Goal: Task Accomplishment & Management: Use online tool/utility

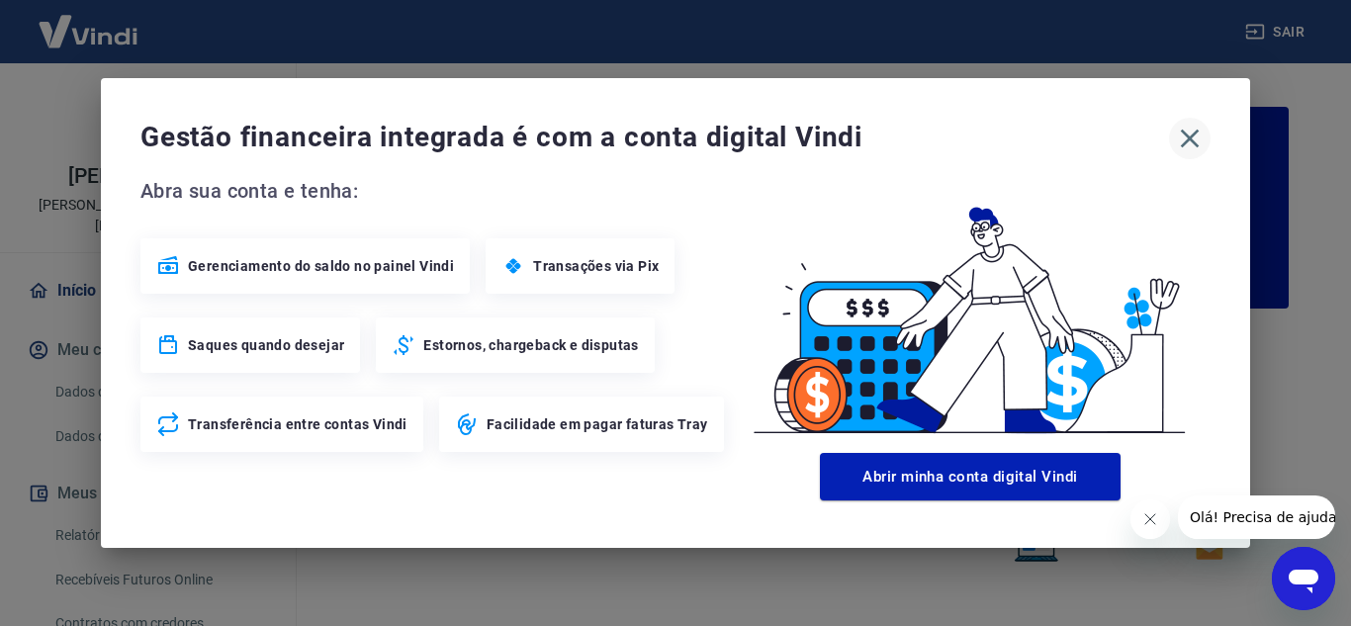
click at [1198, 142] on icon "button" at bounding box center [1190, 139] width 32 height 32
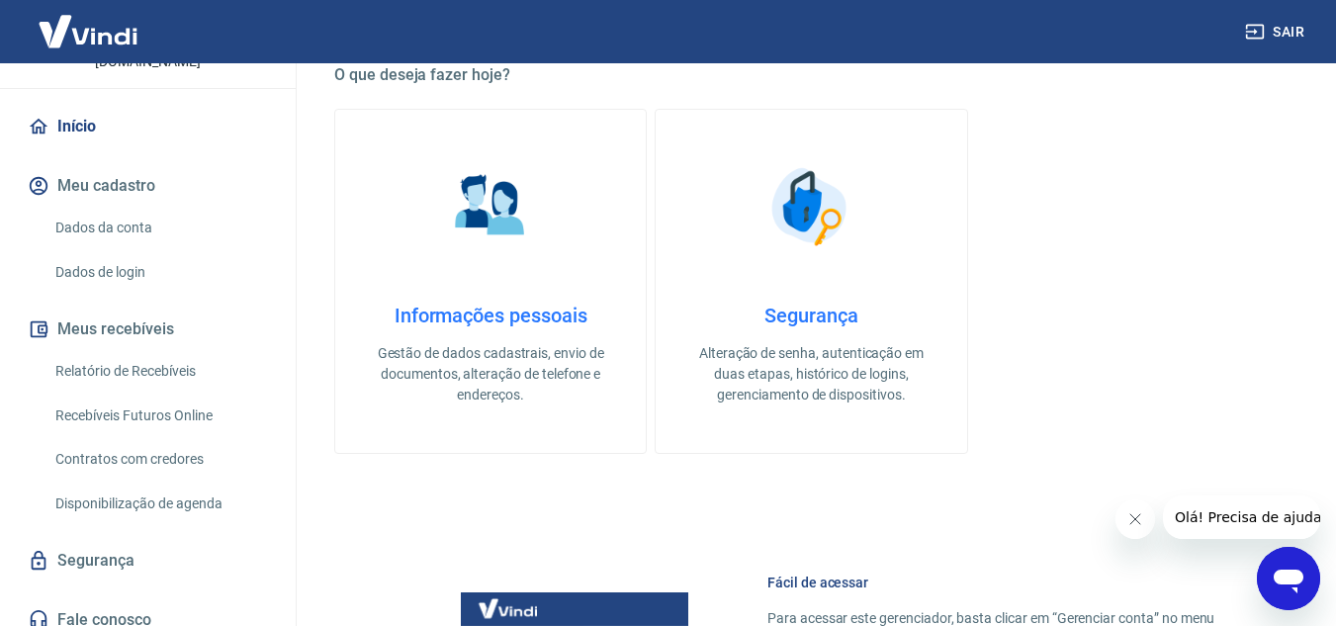
scroll to position [180, 0]
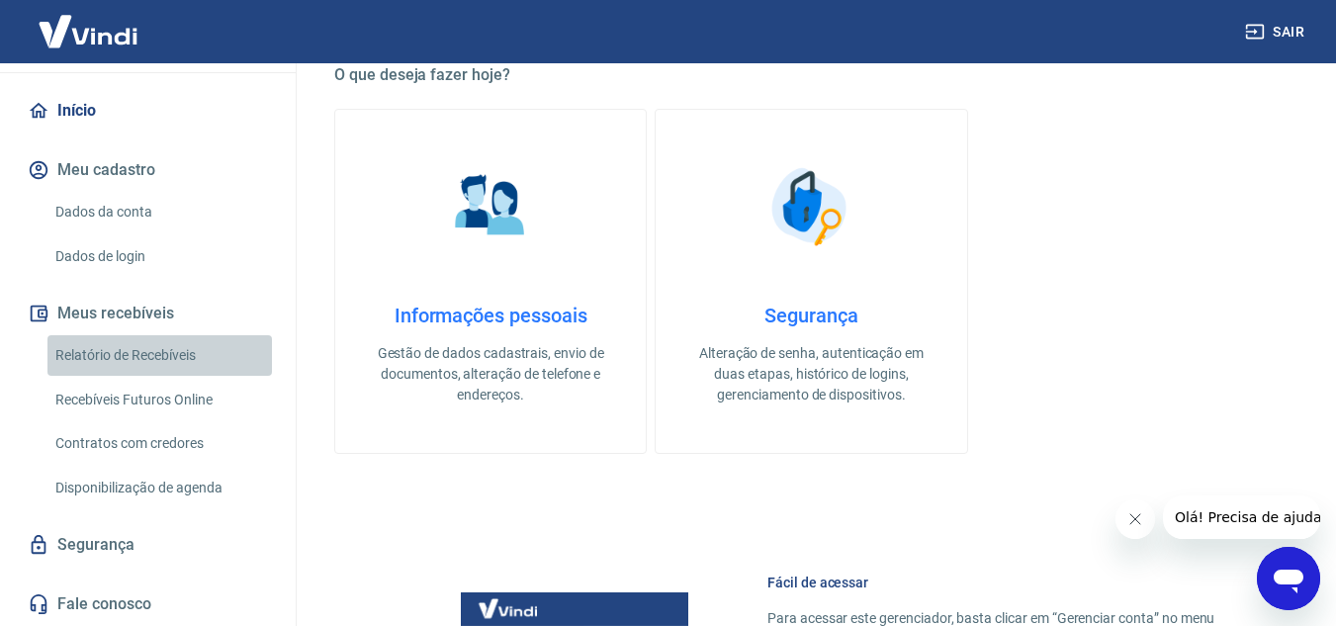
click at [162, 355] on link "Relatório de Recebíveis" at bounding box center [159, 355] width 225 height 41
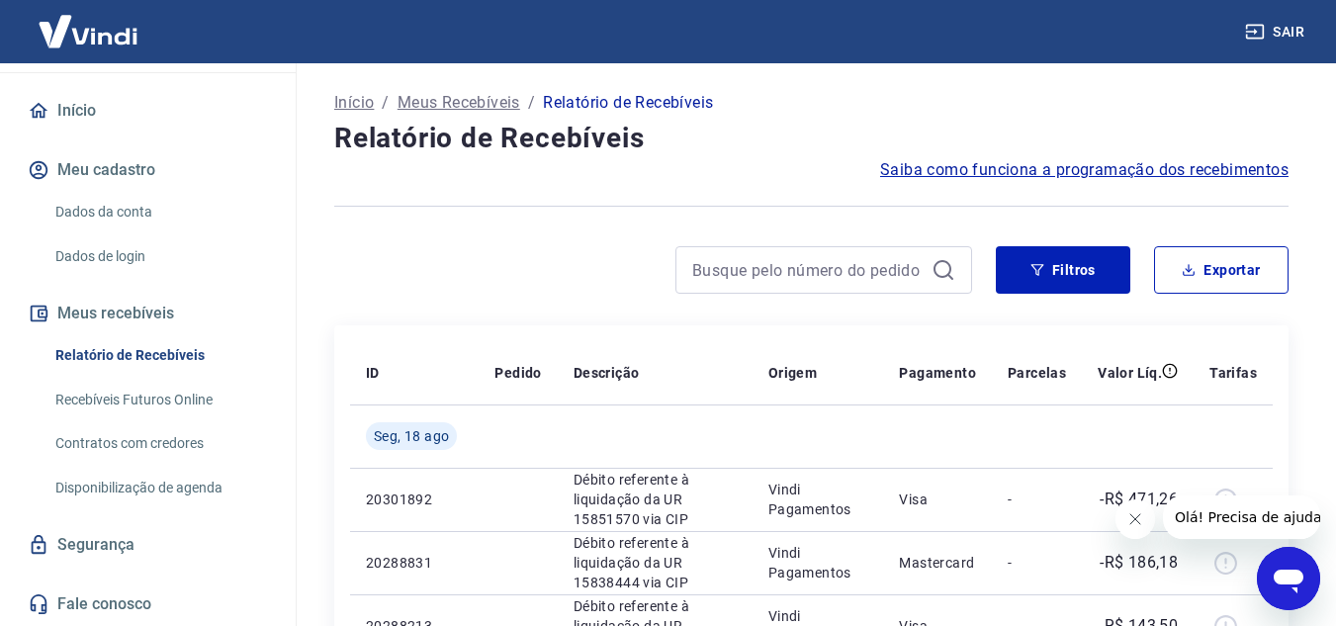
click at [134, 402] on link "Recebíveis Futuros Online" at bounding box center [159, 400] width 225 height 41
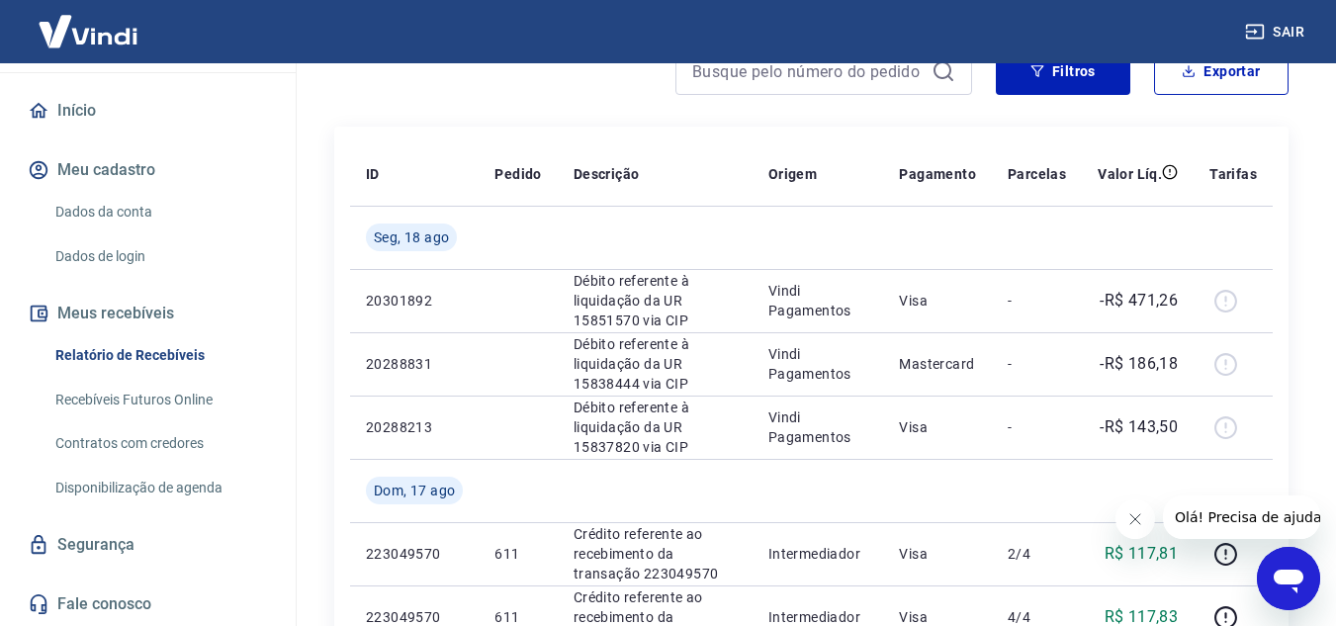
scroll to position [163, 0]
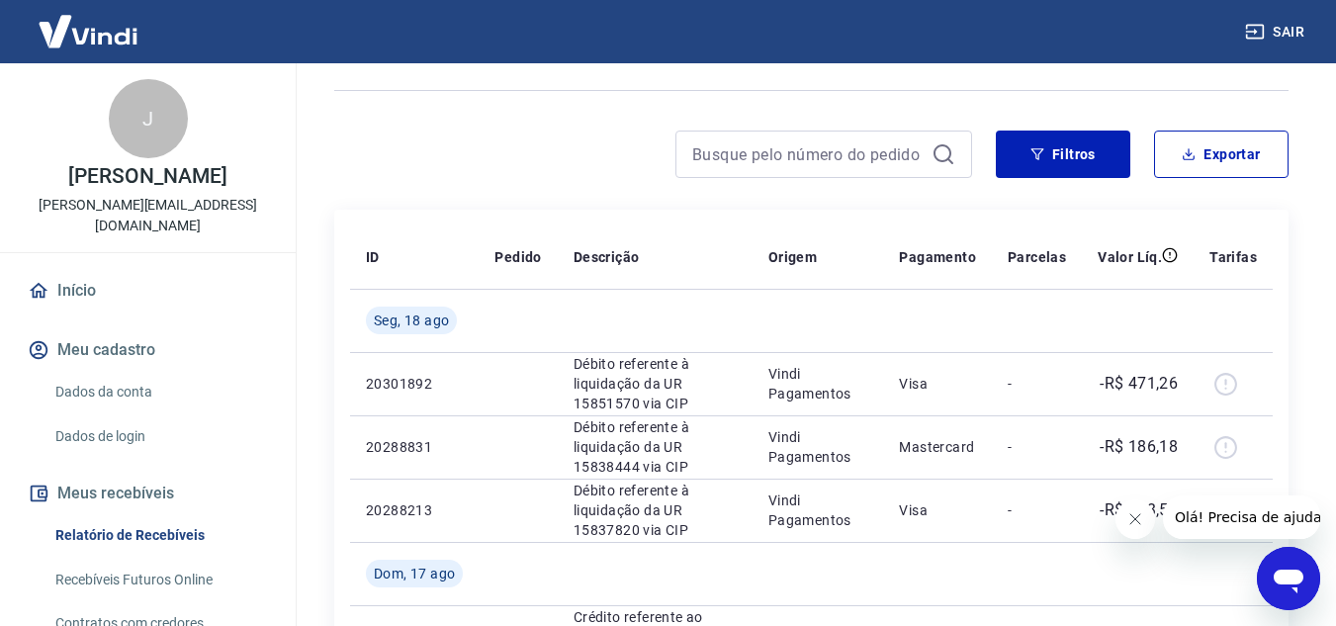
scroll to position [112, 0]
